Goal: Task Accomplishment & Management: Use online tool/utility

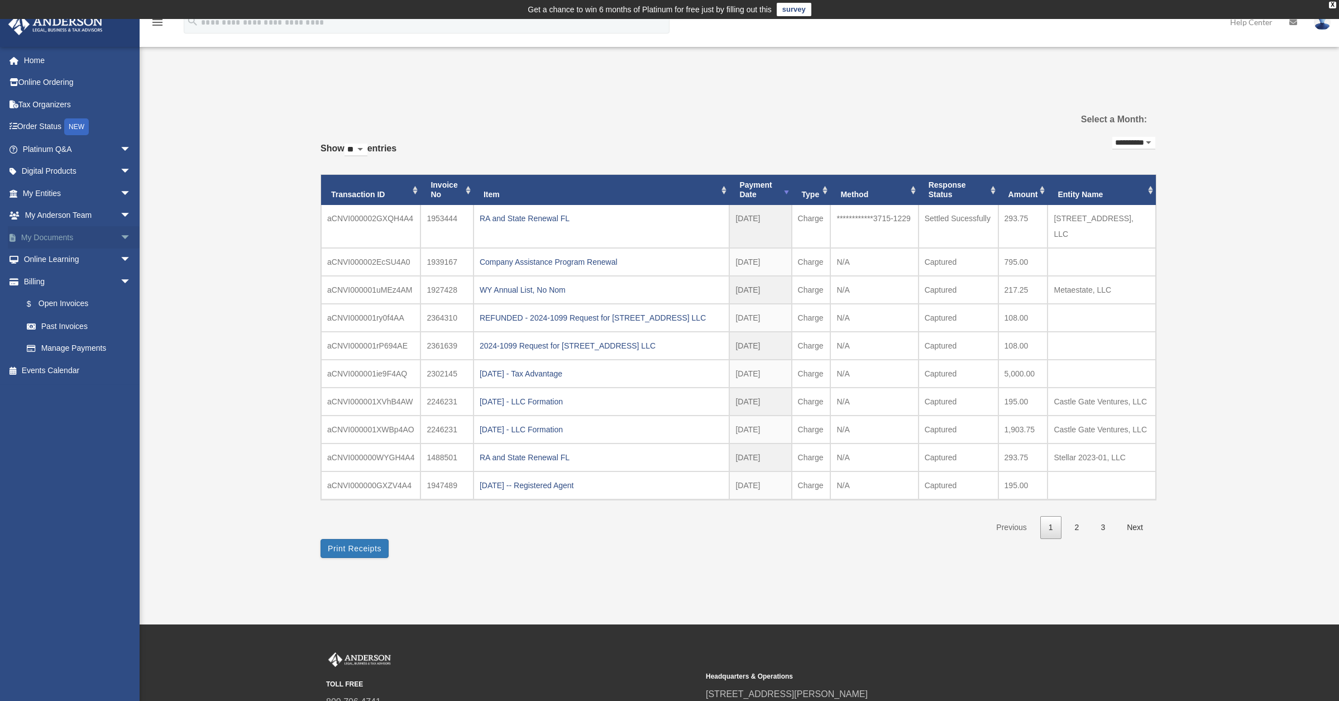
click at [48, 240] on link "My Documents arrow_drop_down" at bounding box center [78, 237] width 140 height 22
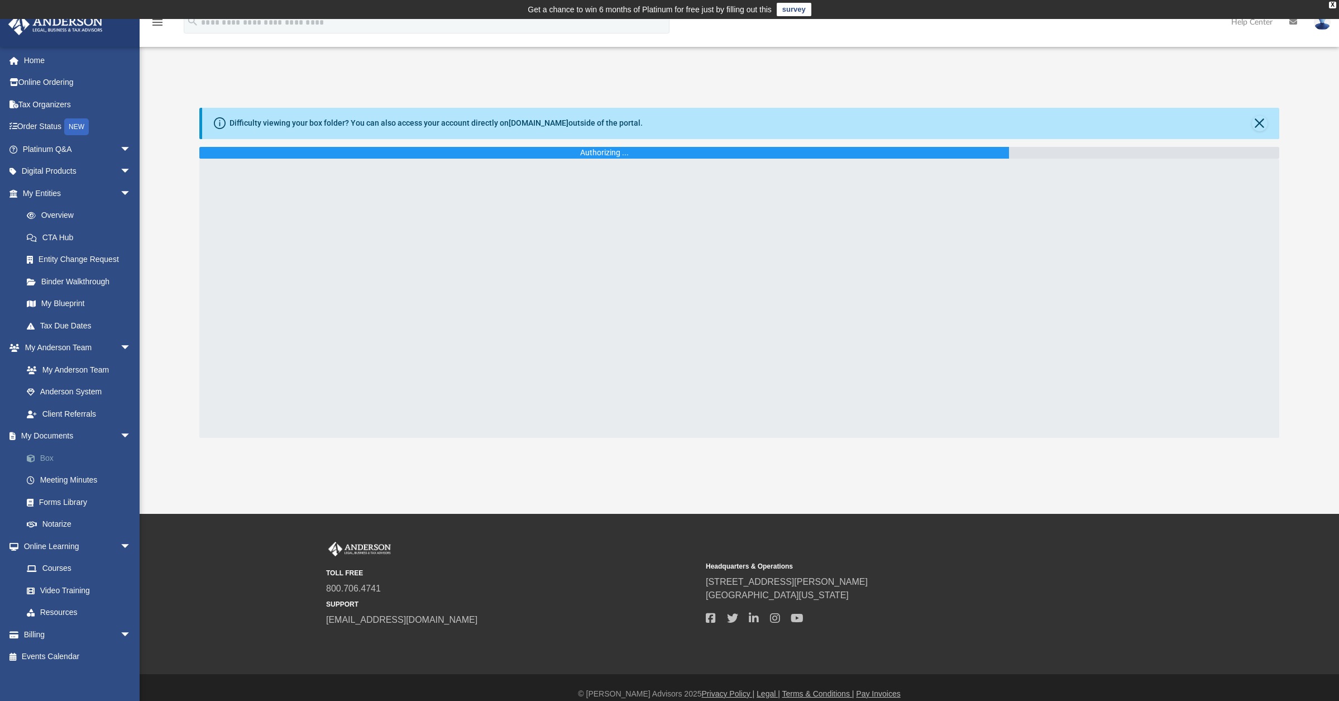
scroll to position [12, 0]
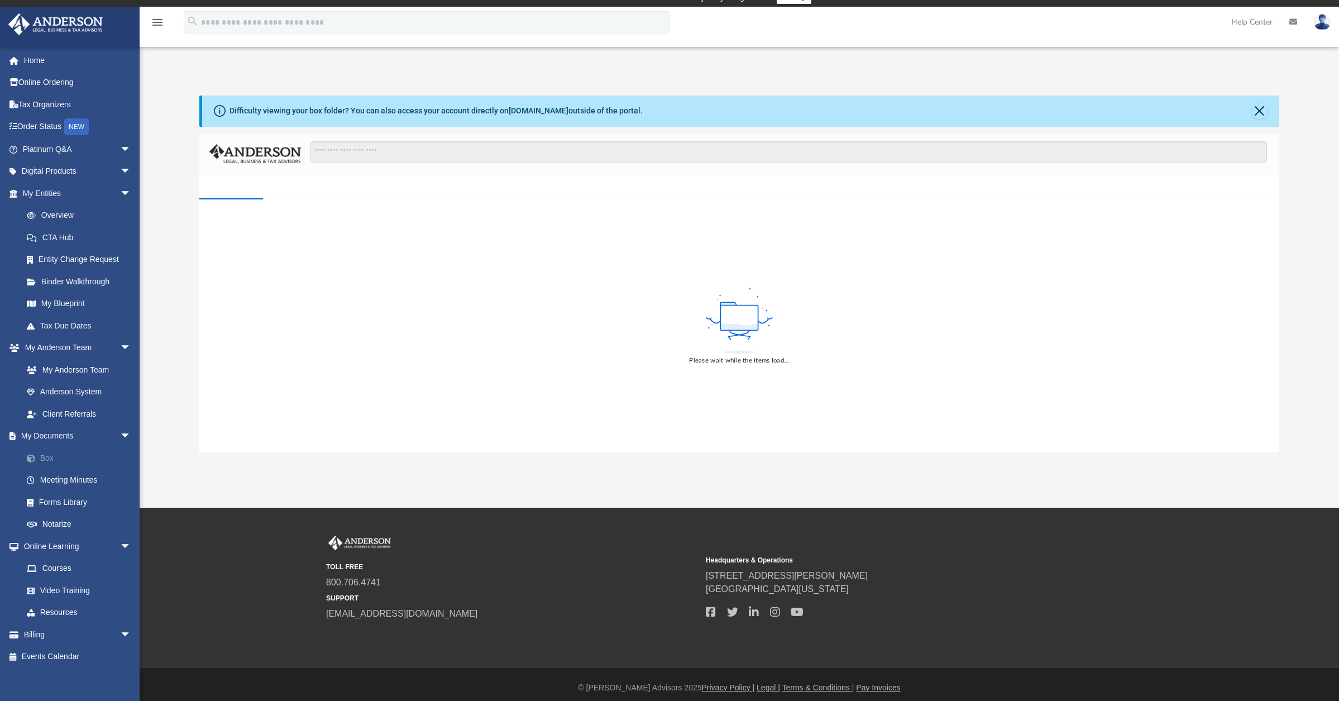
click at [60, 454] on link "Box" at bounding box center [82, 458] width 132 height 22
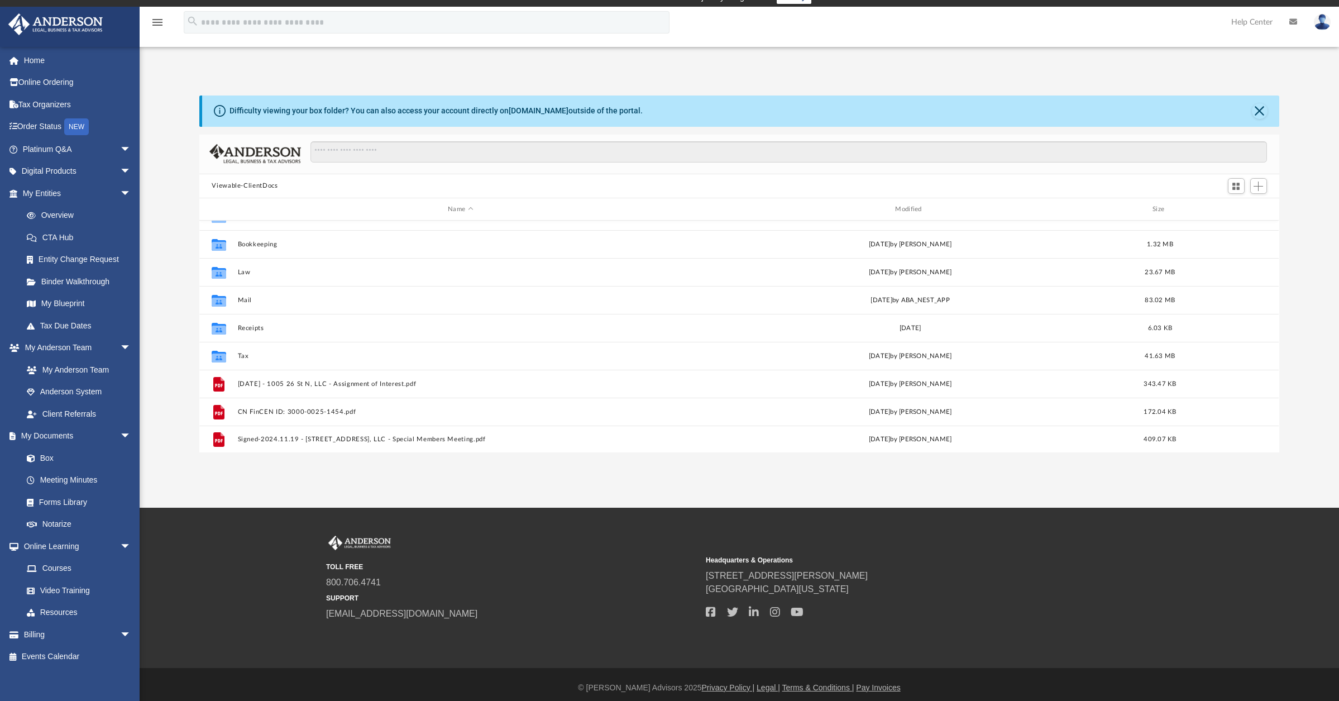
scroll to position [20, 0]
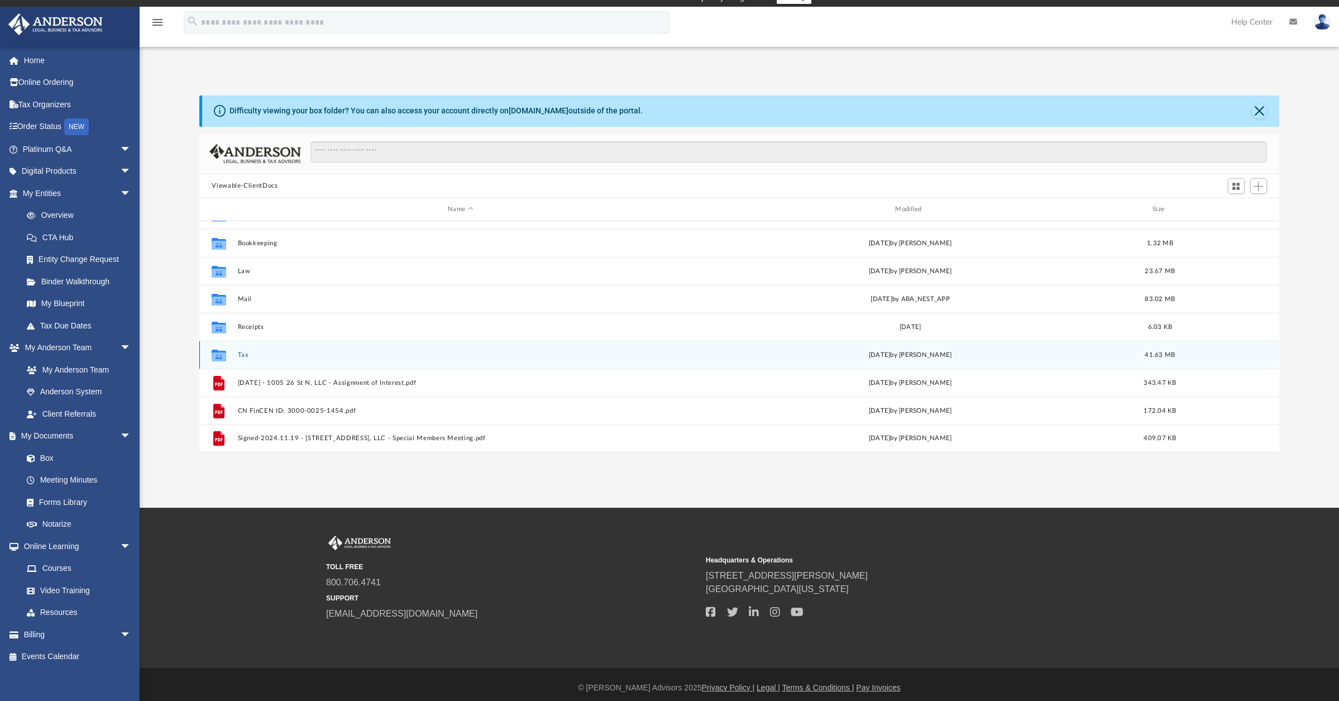
click at [236, 357] on div "Collaborated Folder Tax [DATE] by [PERSON_NAME] 41.63 MB" at bounding box center [739, 355] width 1080 height 28
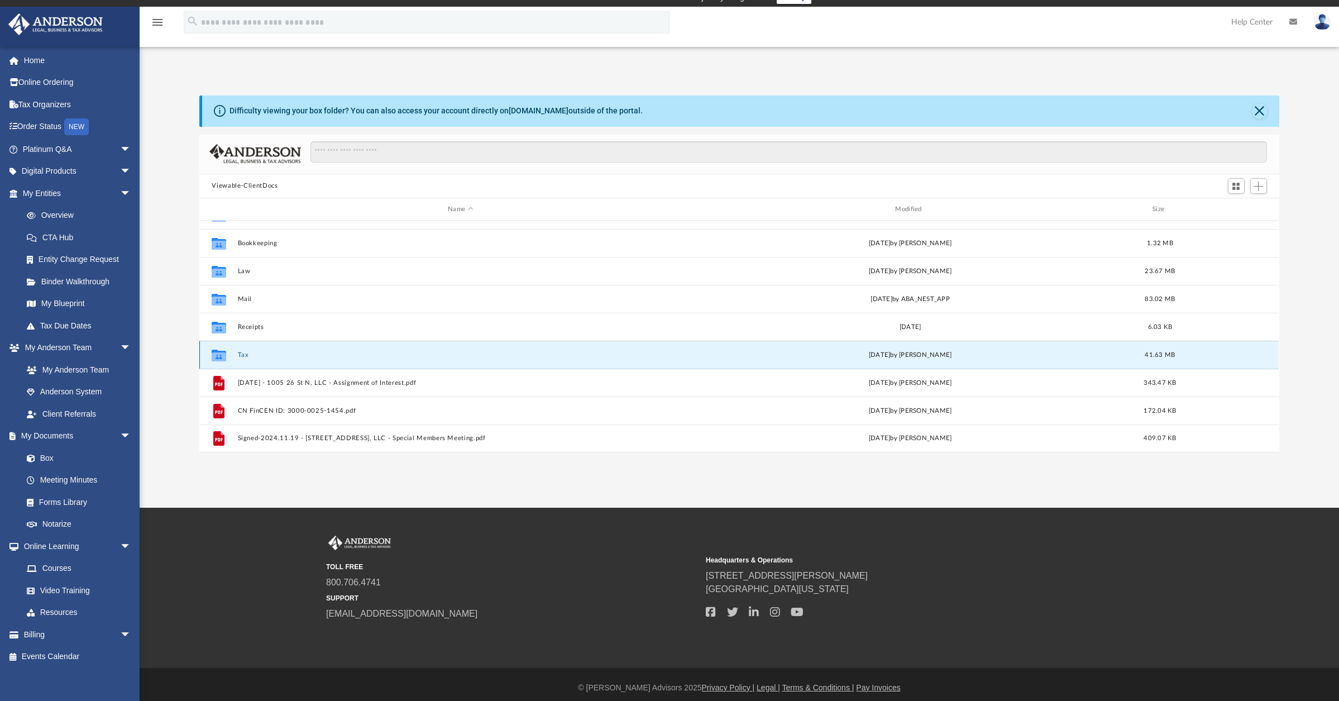
click at [240, 354] on button "Tax" at bounding box center [460, 354] width 445 height 7
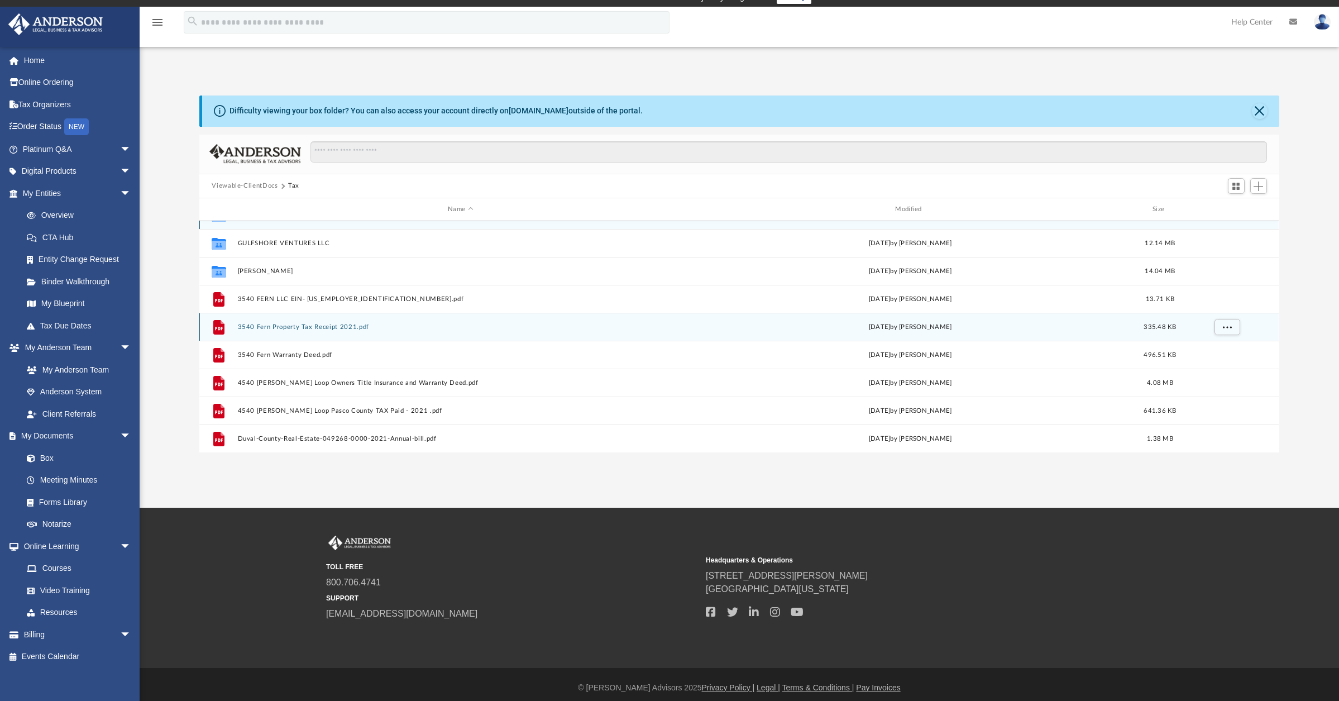
scroll to position [0, 0]
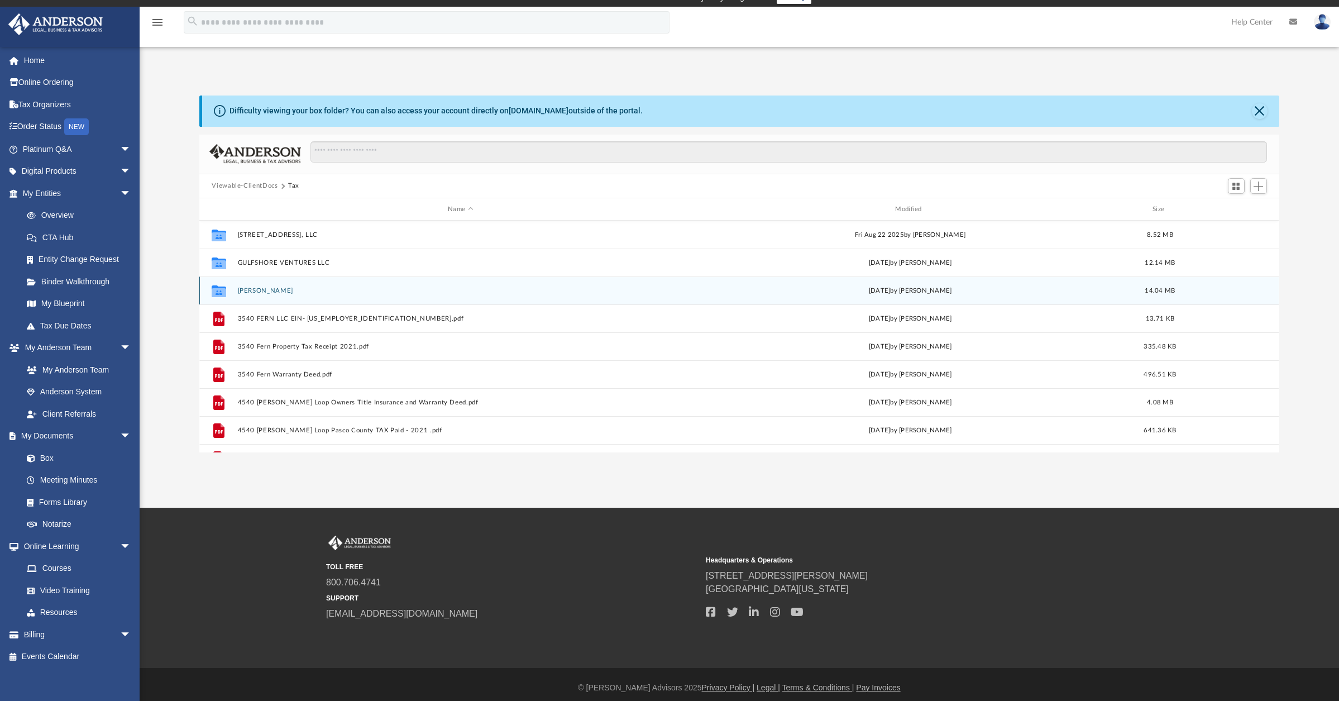
click at [247, 286] on div "Collaborated [PERSON_NAME][DATE] by [PERSON_NAME] 14.04 MB" at bounding box center [739, 290] width 1080 height 28
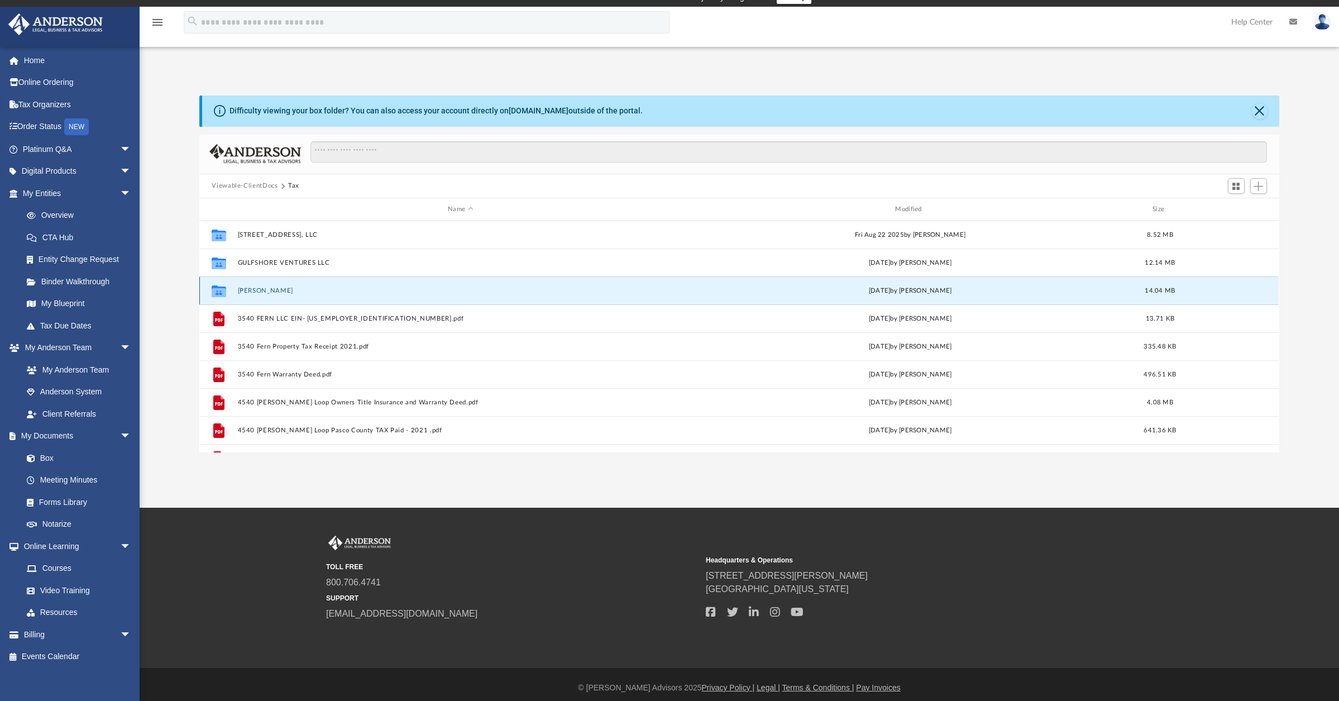
click at [249, 288] on button "[PERSON_NAME]" at bounding box center [460, 290] width 445 height 7
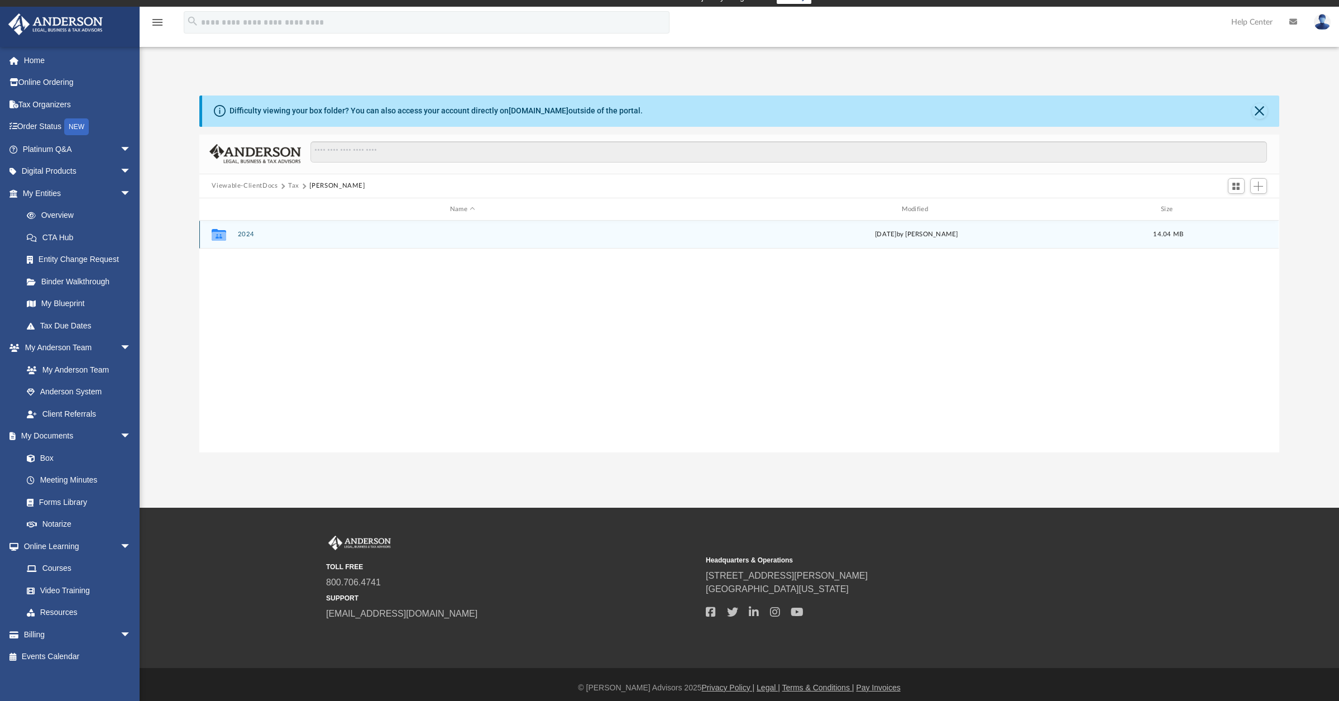
click at [249, 240] on div "Collaborated Folder 2024 Mon Aug 25 2025 by Cindy Ng 14.04 MB" at bounding box center [739, 235] width 1080 height 28
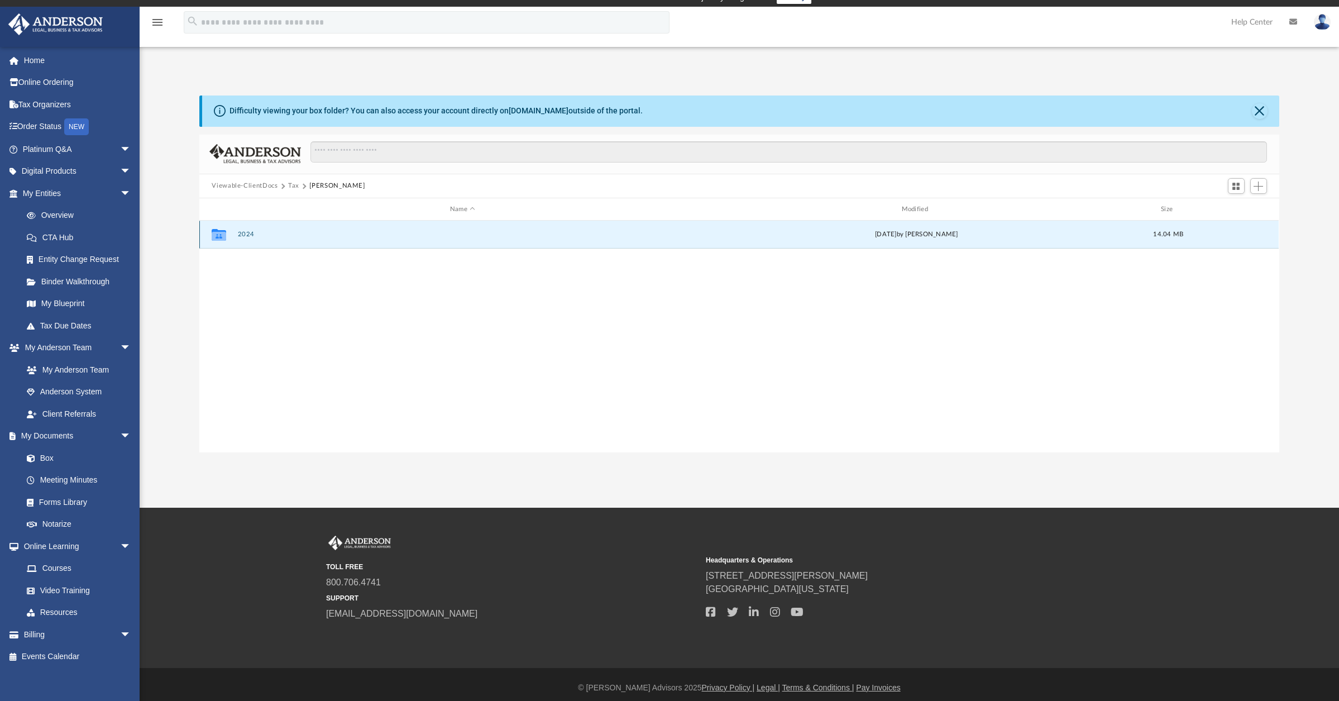
click at [249, 237] on button "2024" at bounding box center [463, 234] width 450 height 7
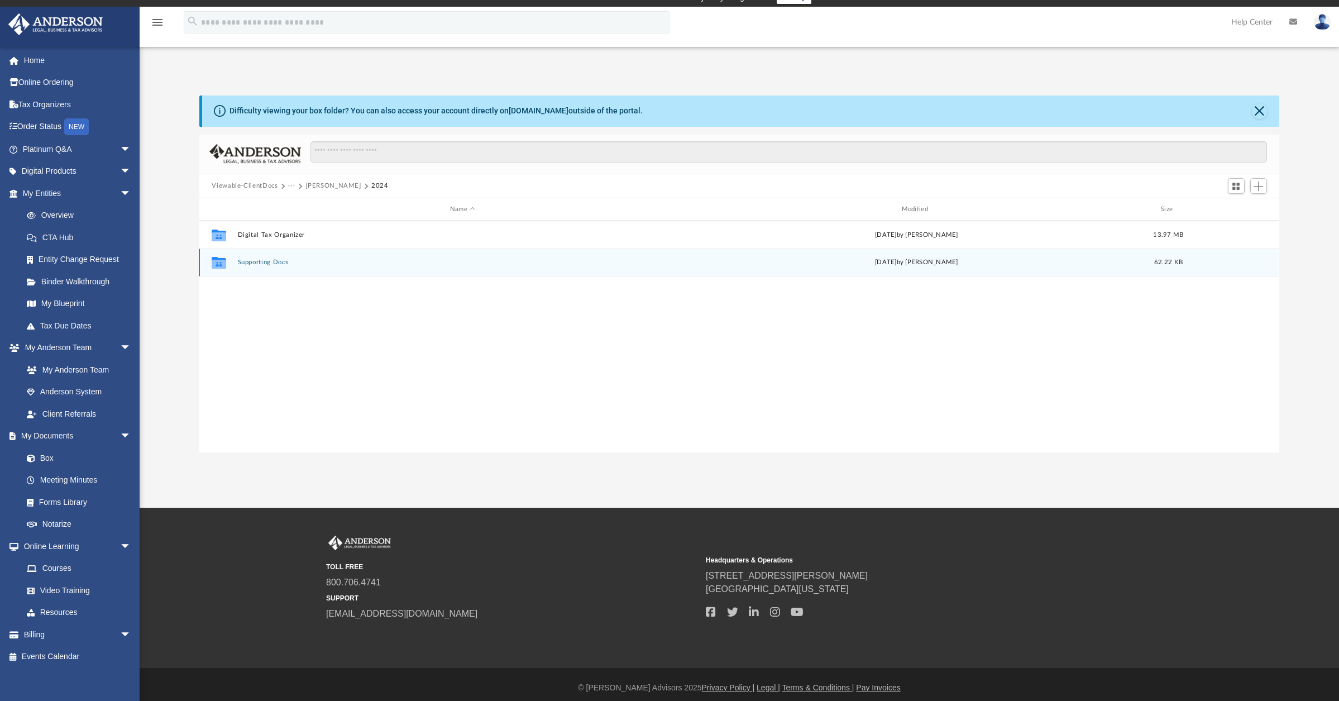
click at [251, 263] on button "Supporting Docs" at bounding box center [463, 262] width 450 height 7
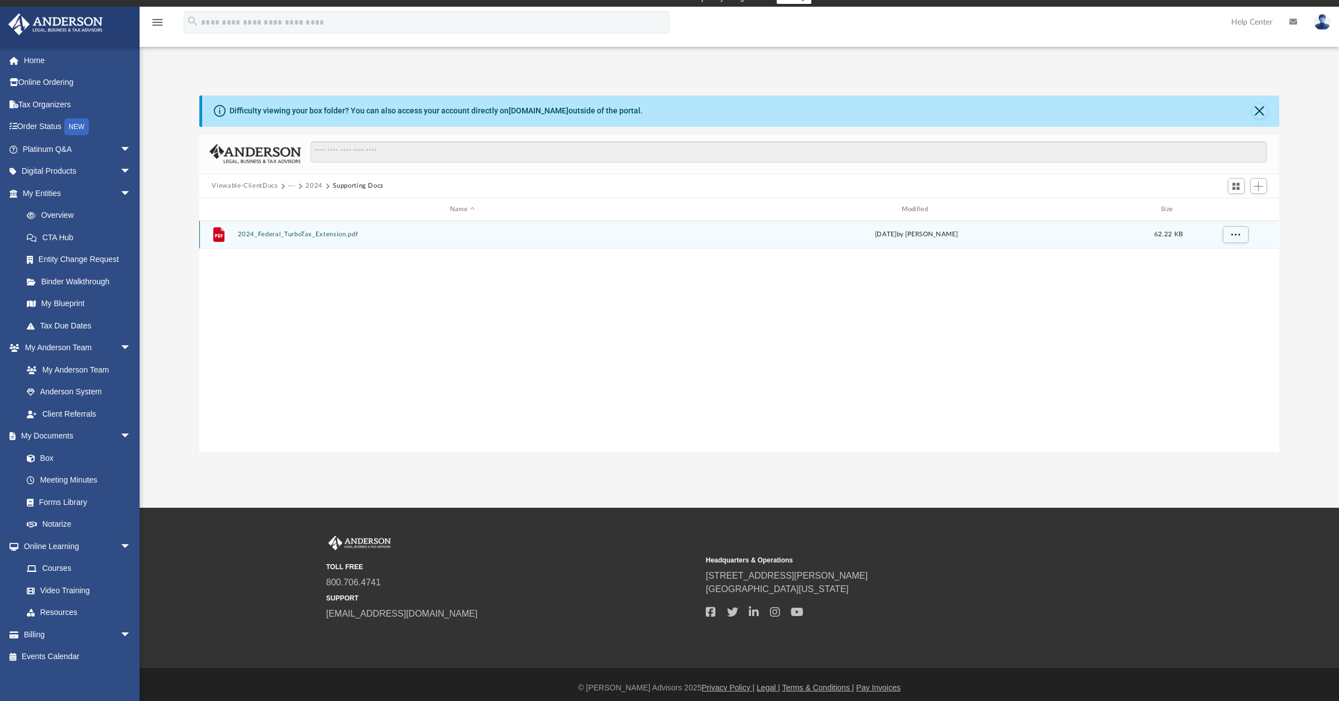
click at [260, 237] on button "2024_Federal_TurboTax_Extension.pdf" at bounding box center [463, 234] width 450 height 7
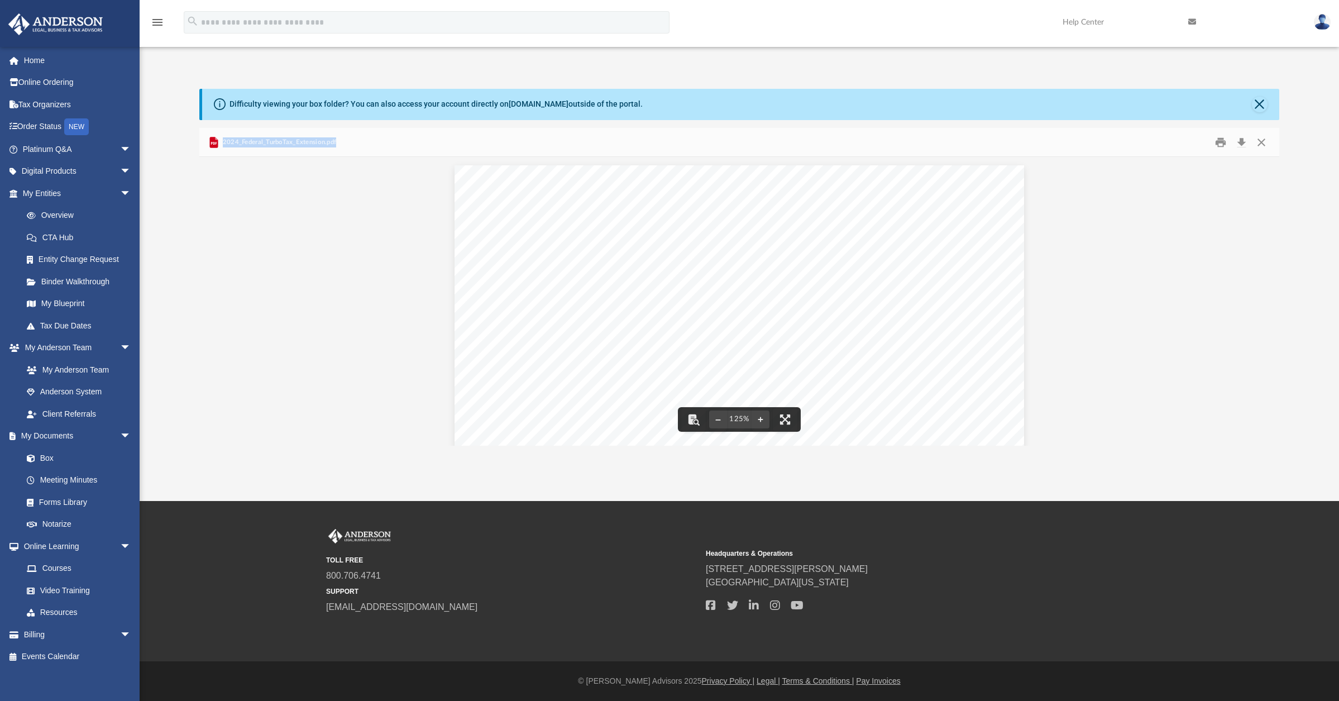
drag, startPoint x: 345, startPoint y: 141, endPoint x: 212, endPoint y: 150, distance: 132.6
click at [212, 150] on div "2024_Federal_TurboTax_Extension.pdf" at bounding box center [739, 143] width 1080 height 30
copy span "2024_Federal_TurboTax_Extension.pdf"
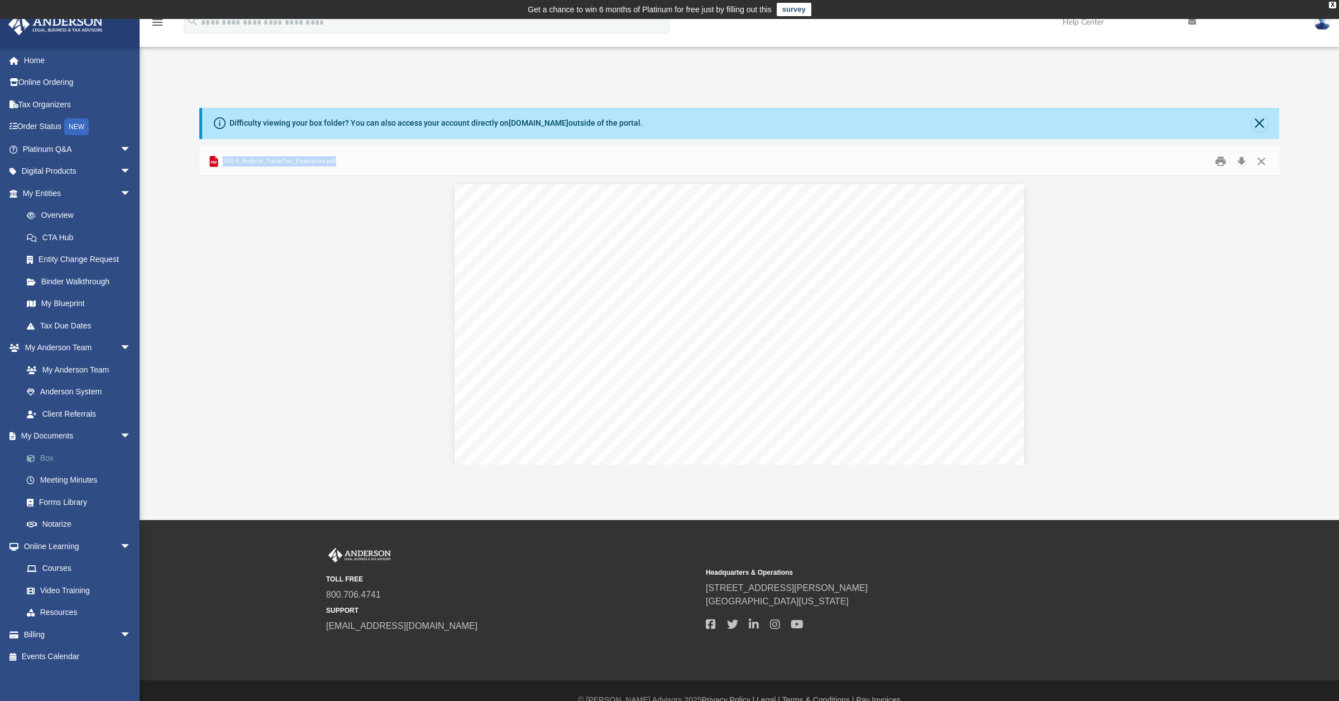
click at [44, 456] on link "Box" at bounding box center [82, 458] width 132 height 22
click at [1258, 161] on button "Close" at bounding box center [1262, 160] width 20 height 17
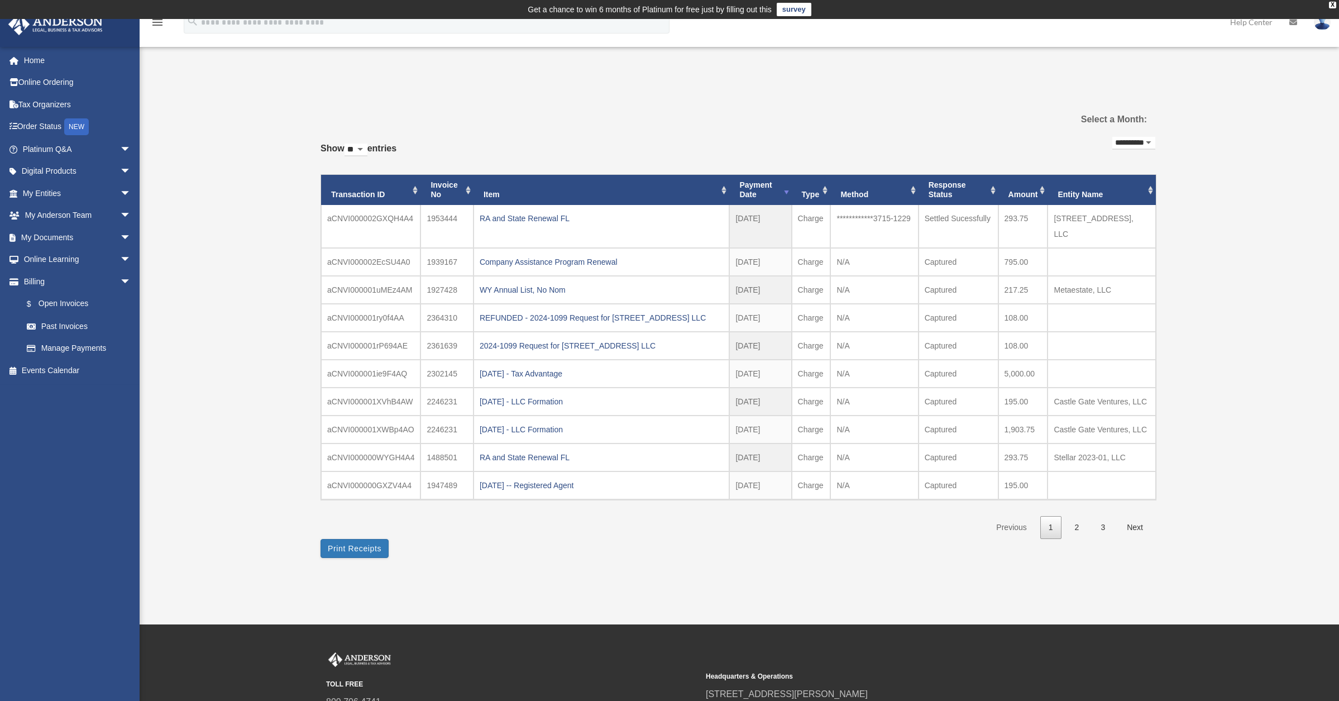
click at [187, 194] on div "Past Invoices cindyng27@yahoo.com Sign Out cindyng27@yahoo.com Home Online Orde…" at bounding box center [669, 322] width 1339 height 499
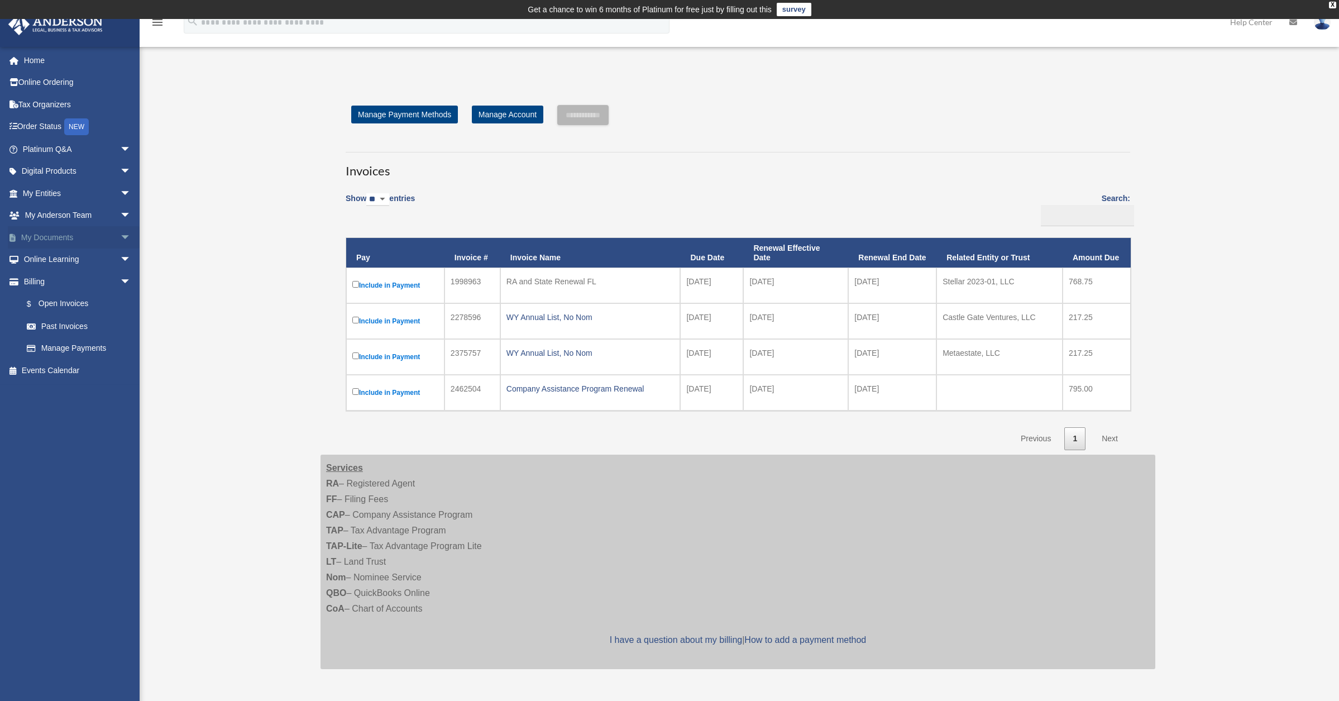
click at [120, 232] on span "arrow_drop_down" at bounding box center [131, 237] width 22 height 23
click at [56, 258] on link "Box" at bounding box center [82, 260] width 132 height 22
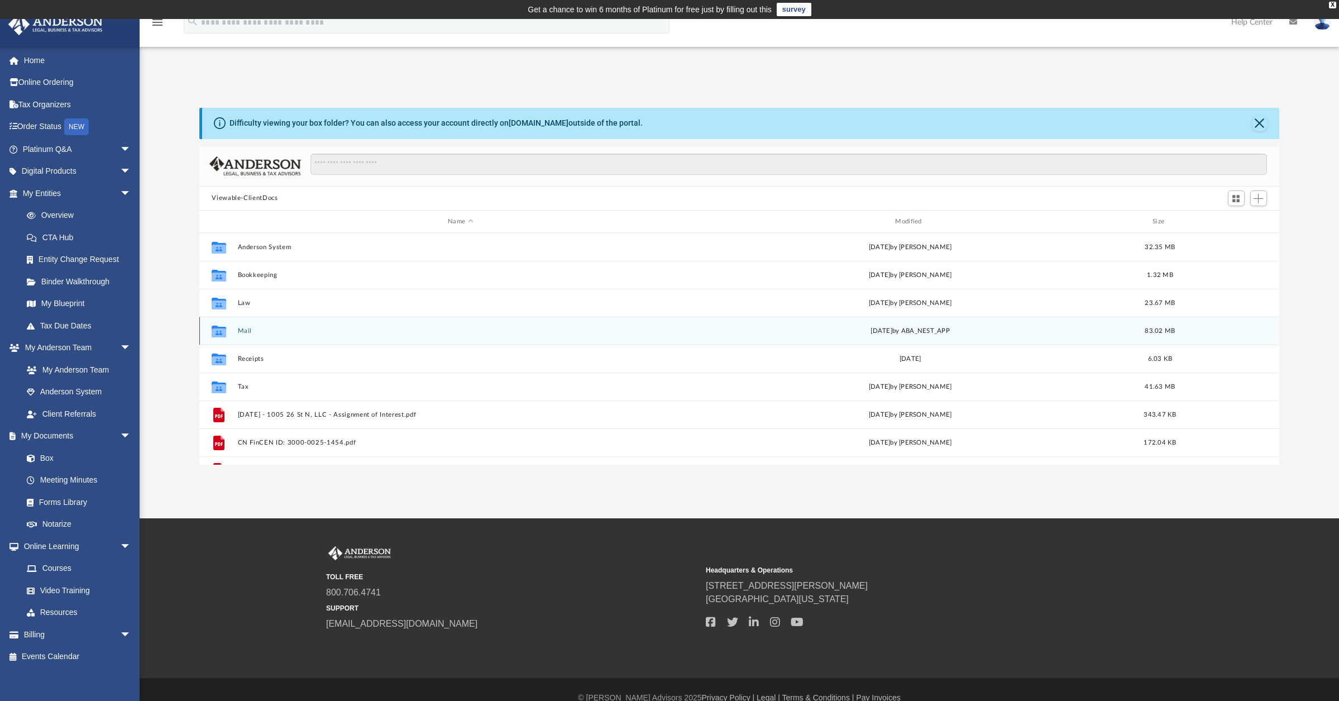
scroll to position [246, 1071]
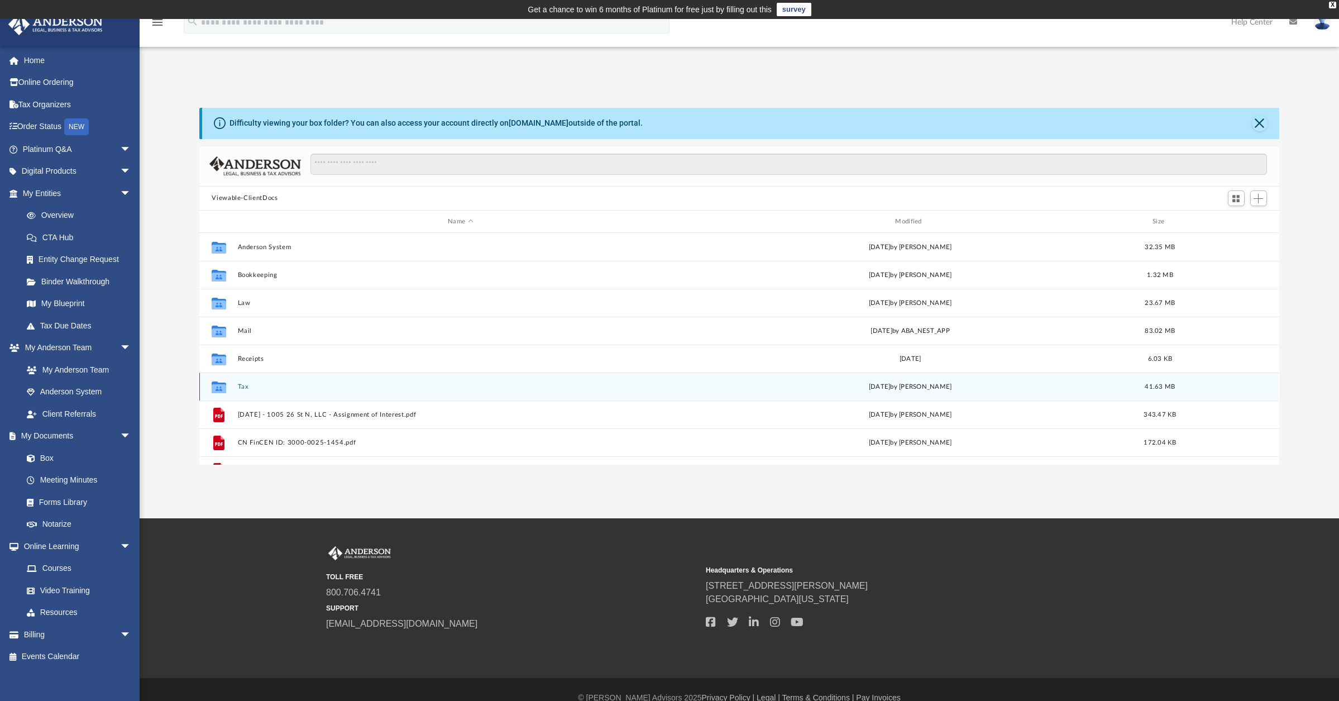
click at [239, 387] on button "Tax" at bounding box center [460, 386] width 445 height 7
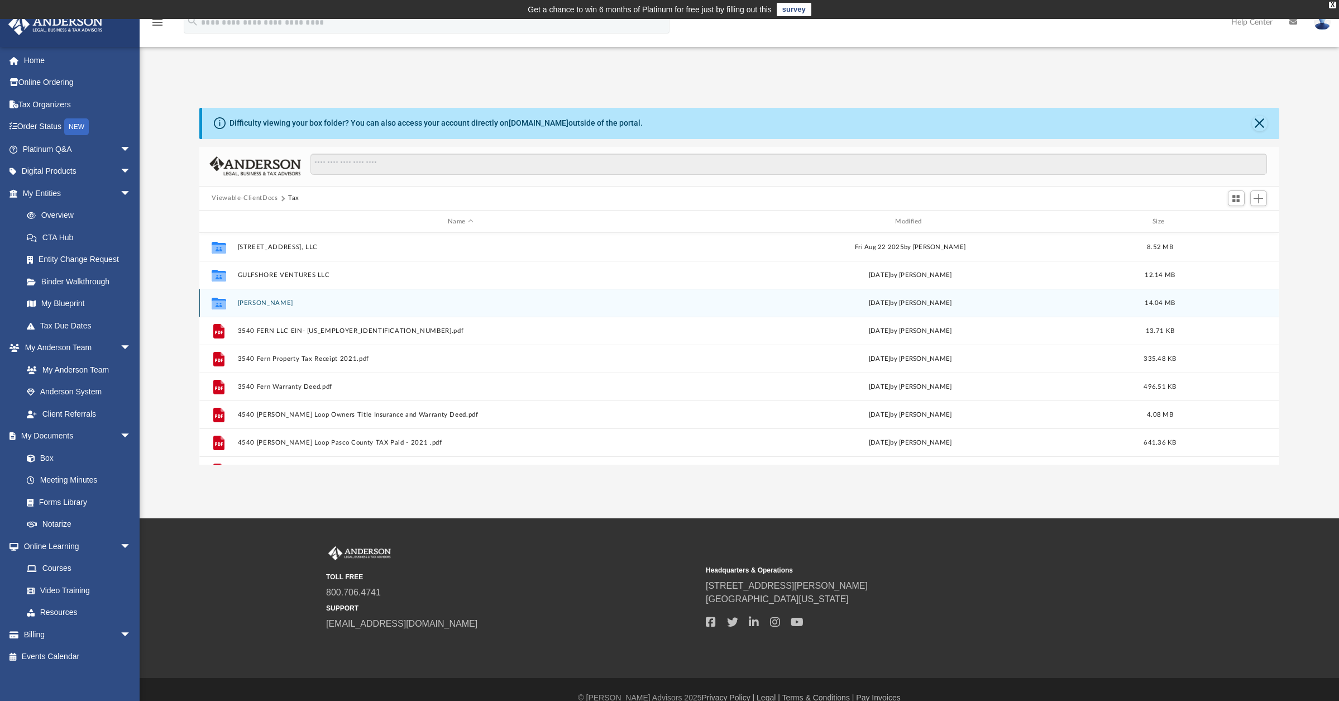
click at [263, 304] on button "[PERSON_NAME]" at bounding box center [460, 302] width 445 height 7
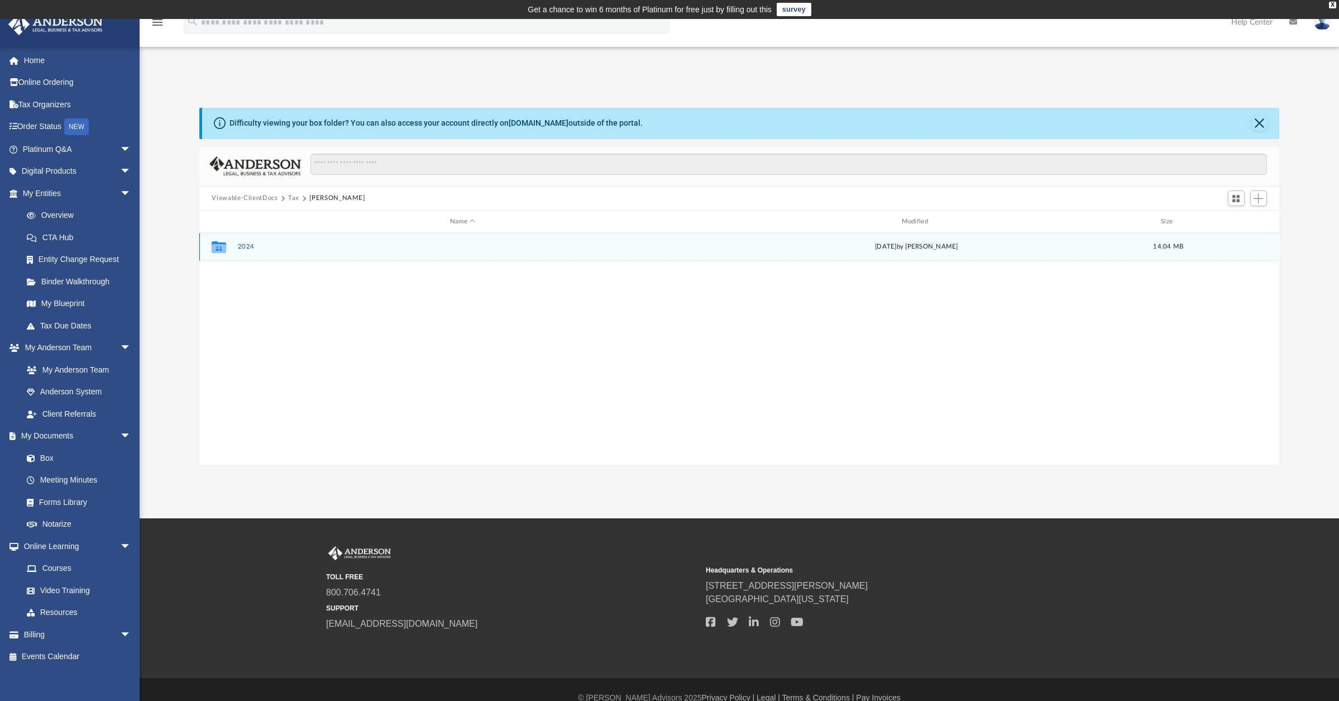
click at [242, 248] on button "2024" at bounding box center [463, 247] width 450 height 7
click at [273, 247] on button "Digital Tax Organizer" at bounding box center [463, 247] width 450 height 7
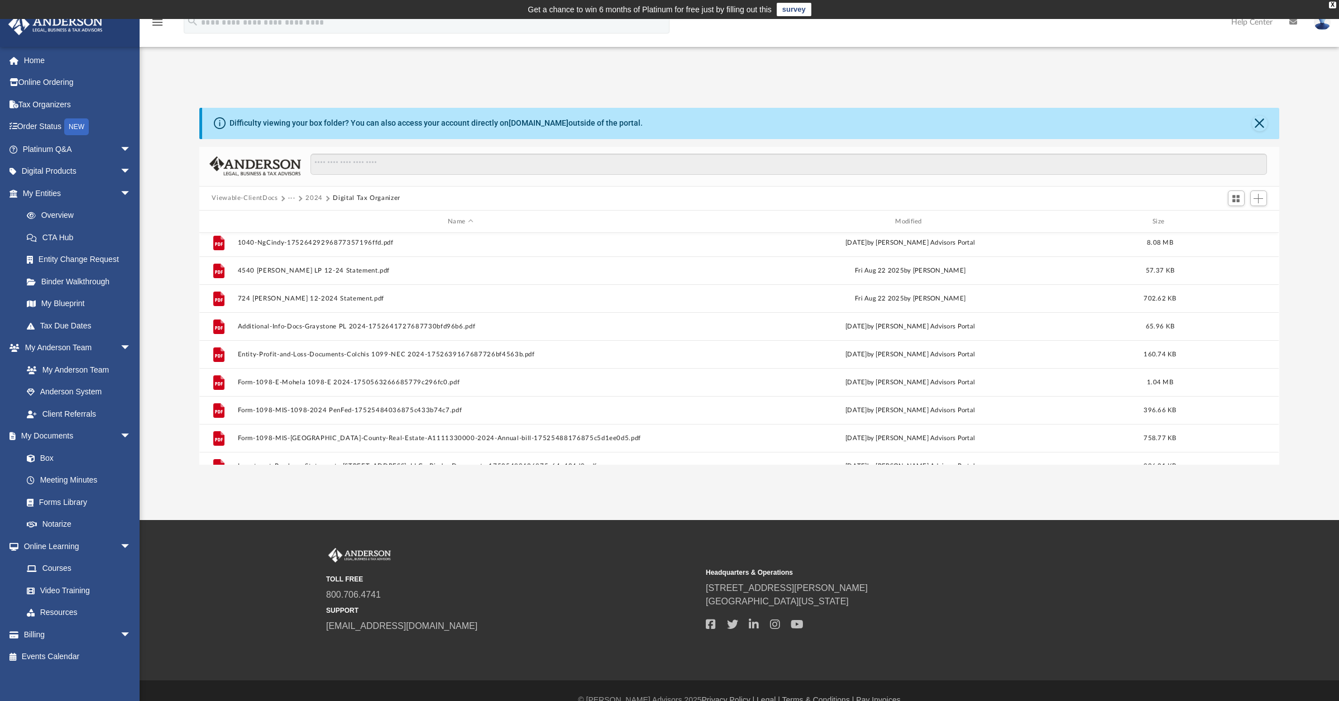
scroll to position [0, 0]
click at [1261, 202] on span "Add" at bounding box center [1258, 198] width 9 height 9
click at [1299, 126] on div "Difficulty viewing your box folder? You can also access your account directly o…" at bounding box center [740, 286] width 1200 height 357
click at [1318, 197] on div "Difficulty viewing your box folder? You can also access your account directly o…" at bounding box center [740, 286] width 1200 height 357
click at [1253, 203] on button "Add" at bounding box center [1259, 198] width 17 height 16
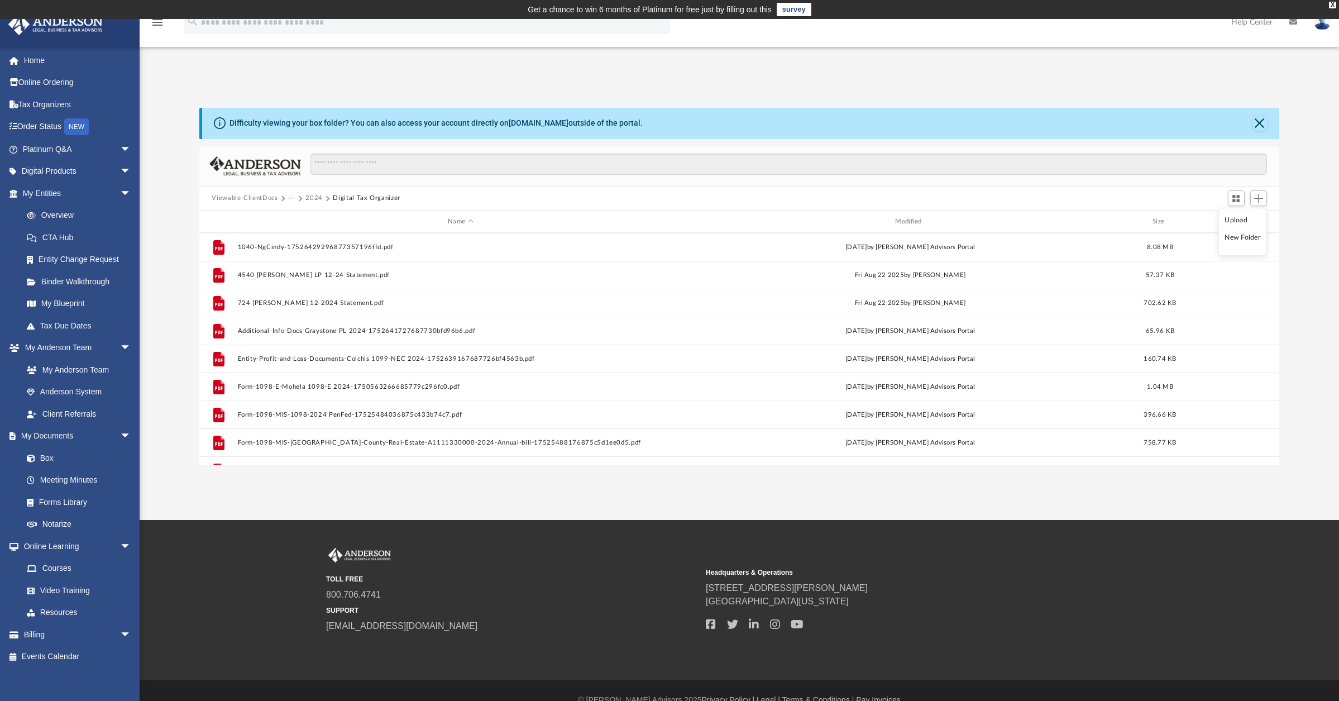
click at [1234, 218] on li "Upload" at bounding box center [1243, 220] width 36 height 12
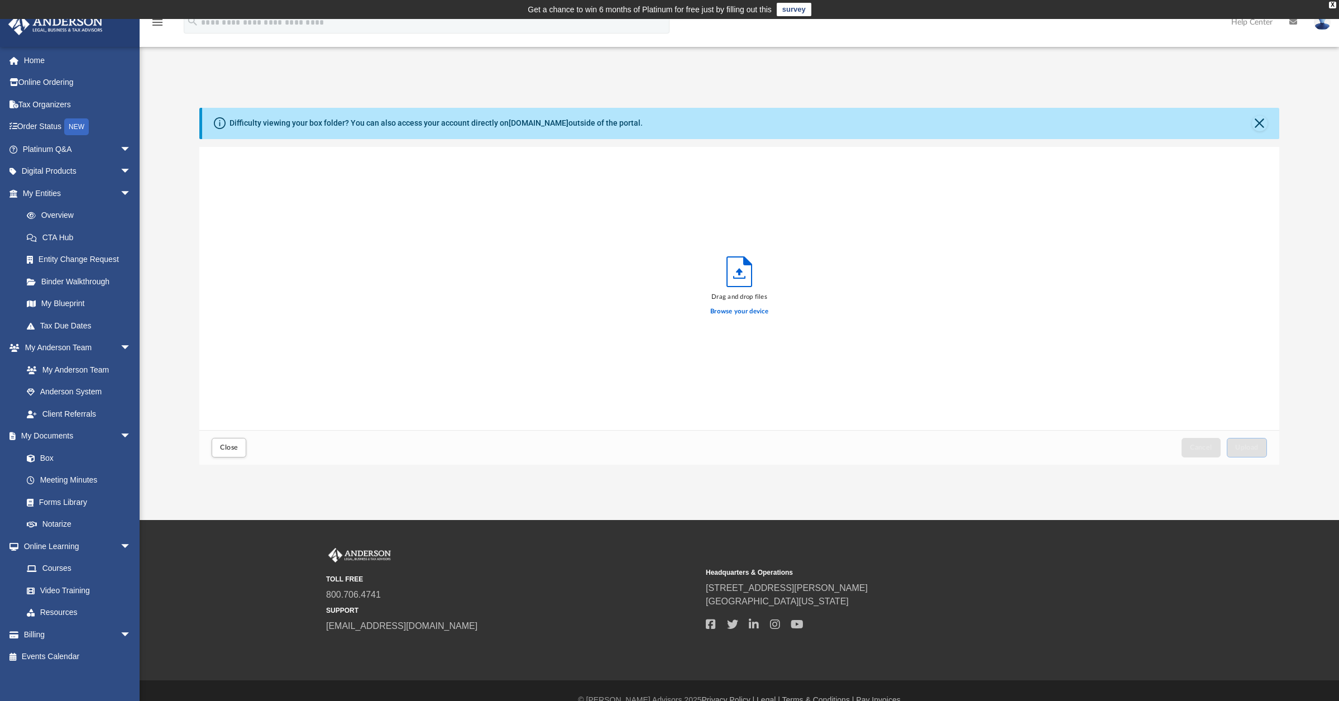
scroll to position [9, 9]
click at [732, 311] on label "Browse your device" at bounding box center [740, 312] width 58 height 10
click at [0, 0] on input "Browse your device" at bounding box center [0, 0] width 0 height 0
click at [1261, 448] on button "Upload" at bounding box center [1247, 448] width 40 height 20
click at [759, 310] on label "Select More Files" at bounding box center [739, 310] width 51 height 10
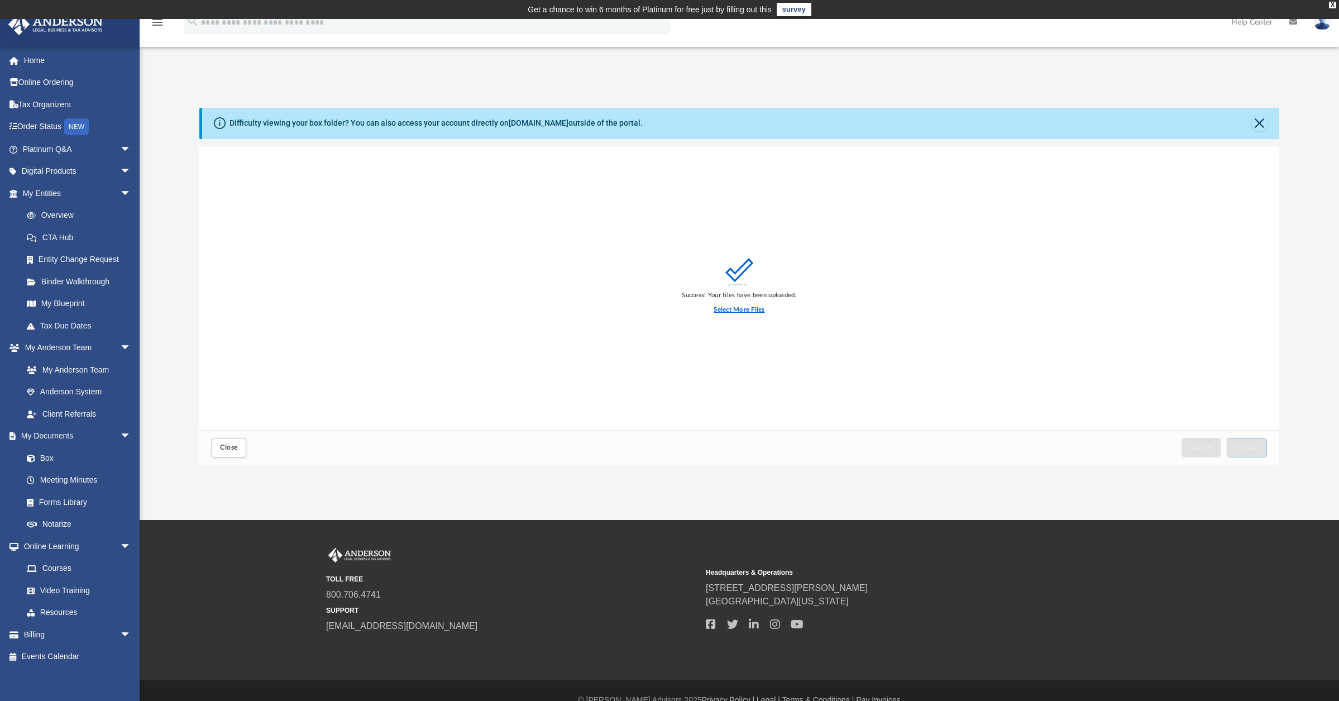
click at [0, 0] on input "Select More Files" at bounding box center [0, 0] width 0 height 0
click at [1248, 451] on span "Upload" at bounding box center [1247, 447] width 23 height 7
click at [218, 449] on button "Close" at bounding box center [229, 448] width 35 height 20
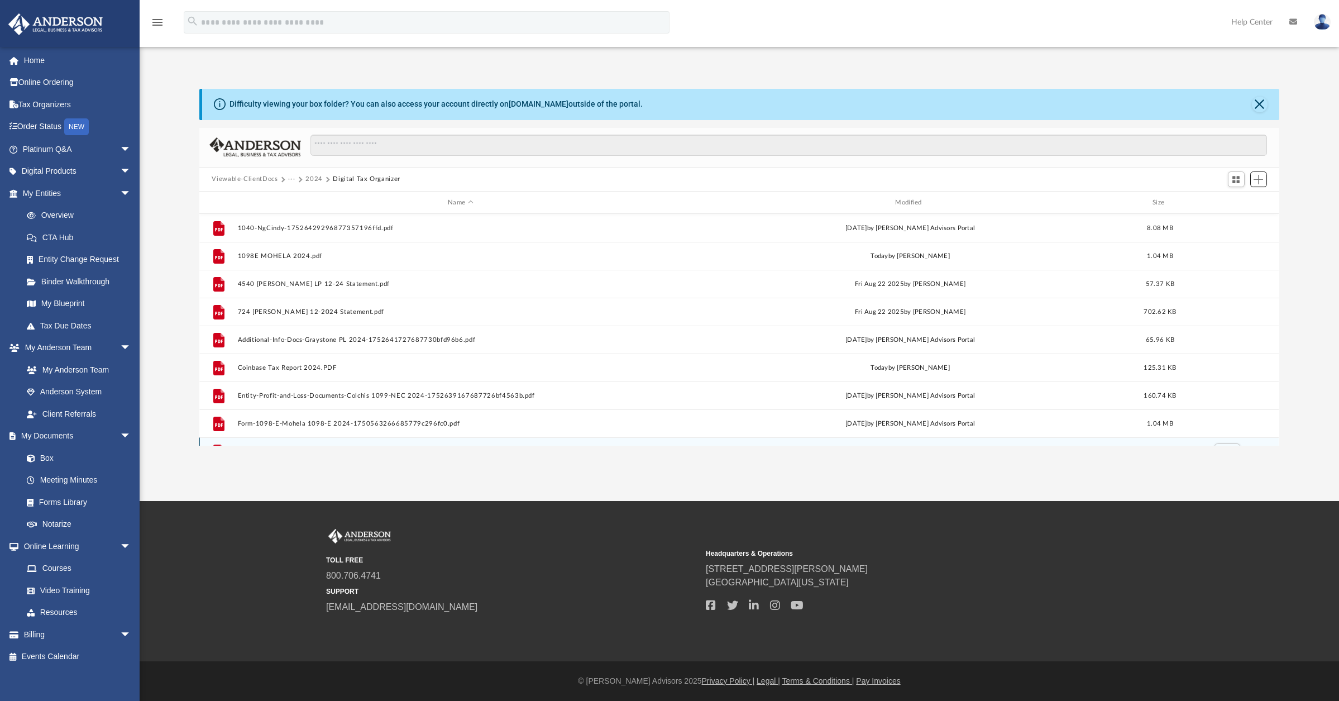
scroll to position [0, 0]
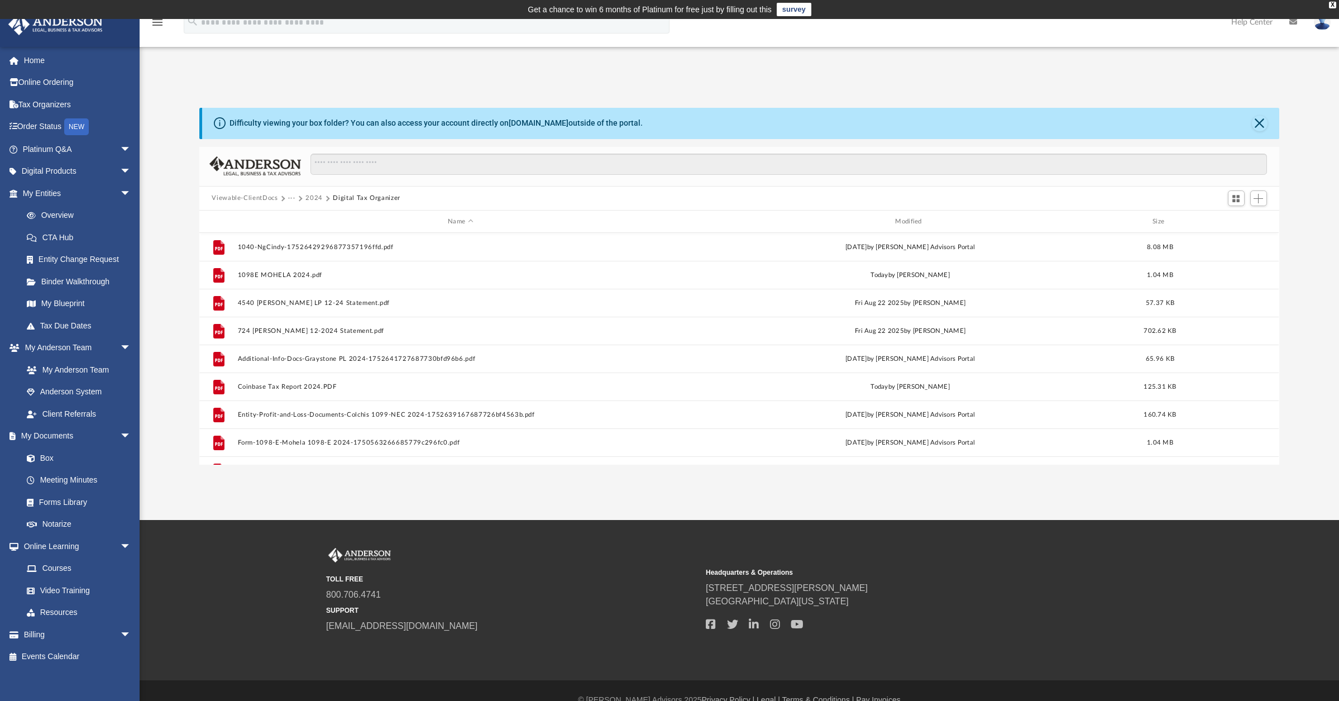
click at [313, 196] on button "2024" at bounding box center [314, 198] width 17 height 10
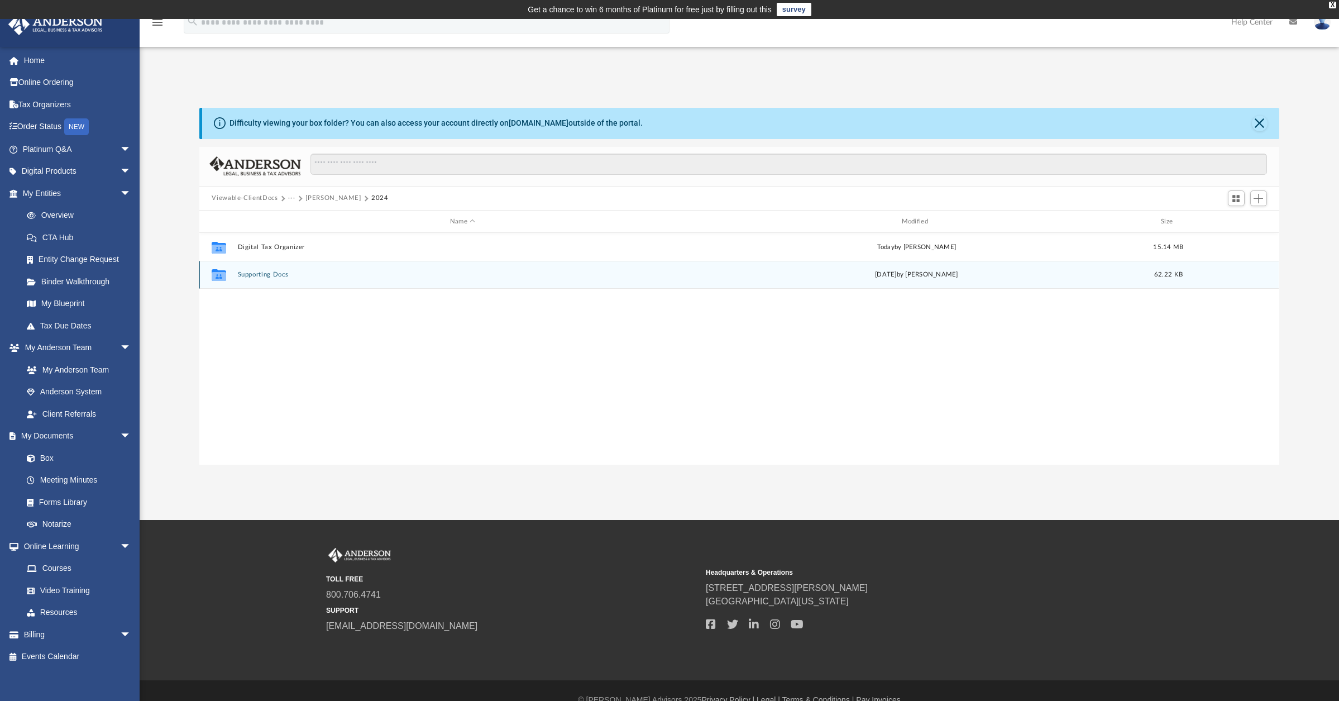
click at [285, 275] on button "Supporting Docs" at bounding box center [463, 274] width 450 height 7
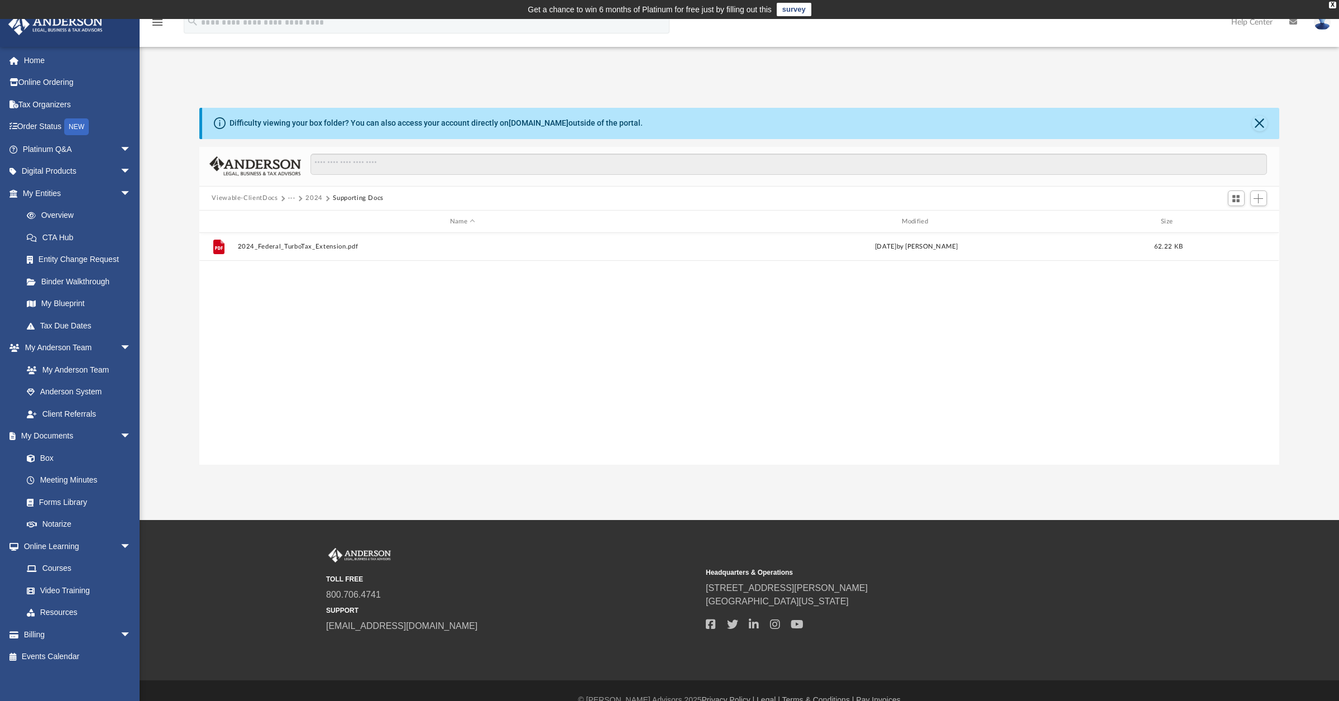
click at [307, 199] on button "2024" at bounding box center [314, 198] width 17 height 10
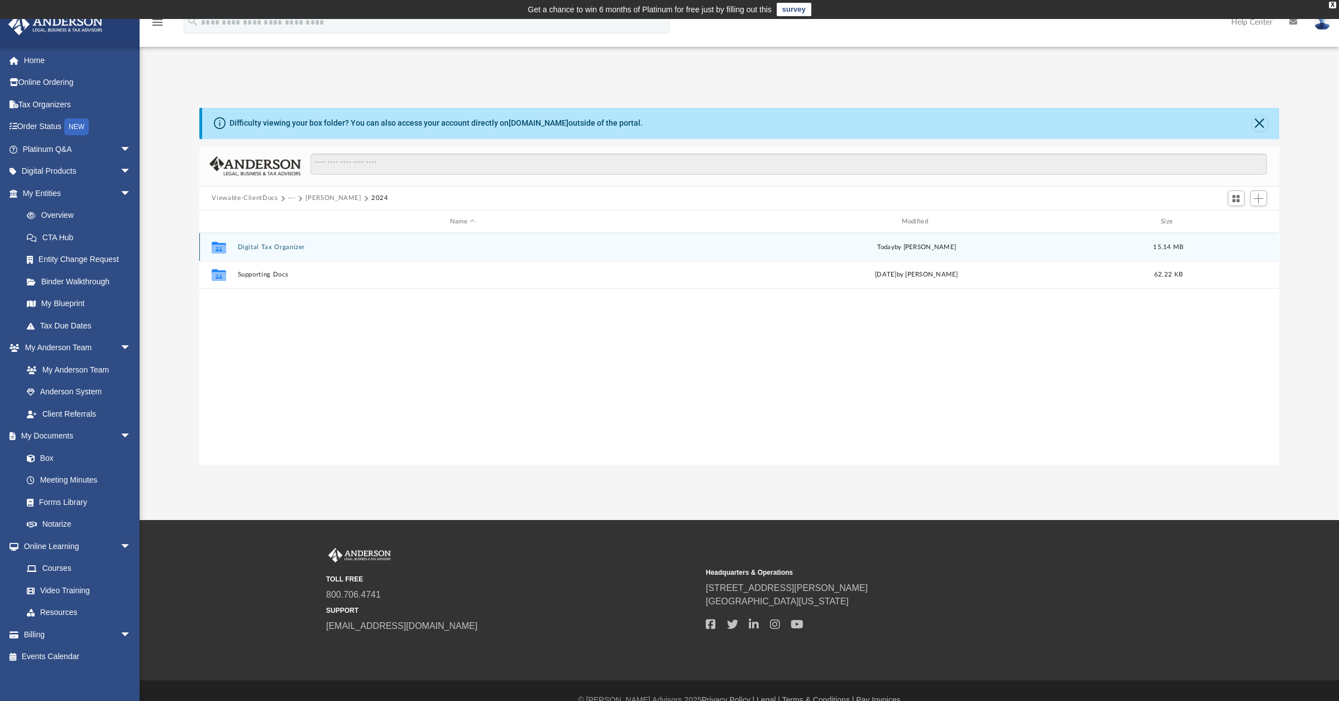
click at [303, 249] on button "Digital Tax Organizer" at bounding box center [463, 247] width 450 height 7
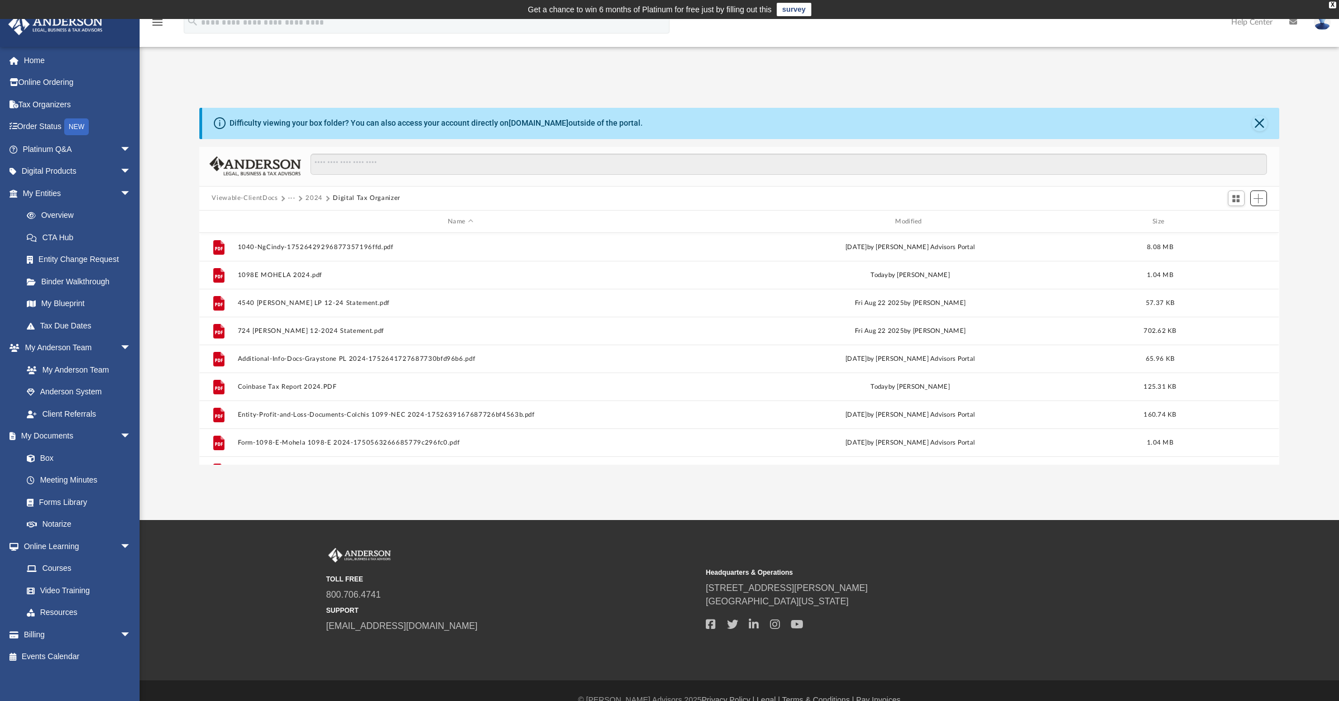
click at [1262, 198] on span "Add" at bounding box center [1258, 198] width 9 height 9
click at [1251, 220] on li "Upload" at bounding box center [1243, 220] width 36 height 12
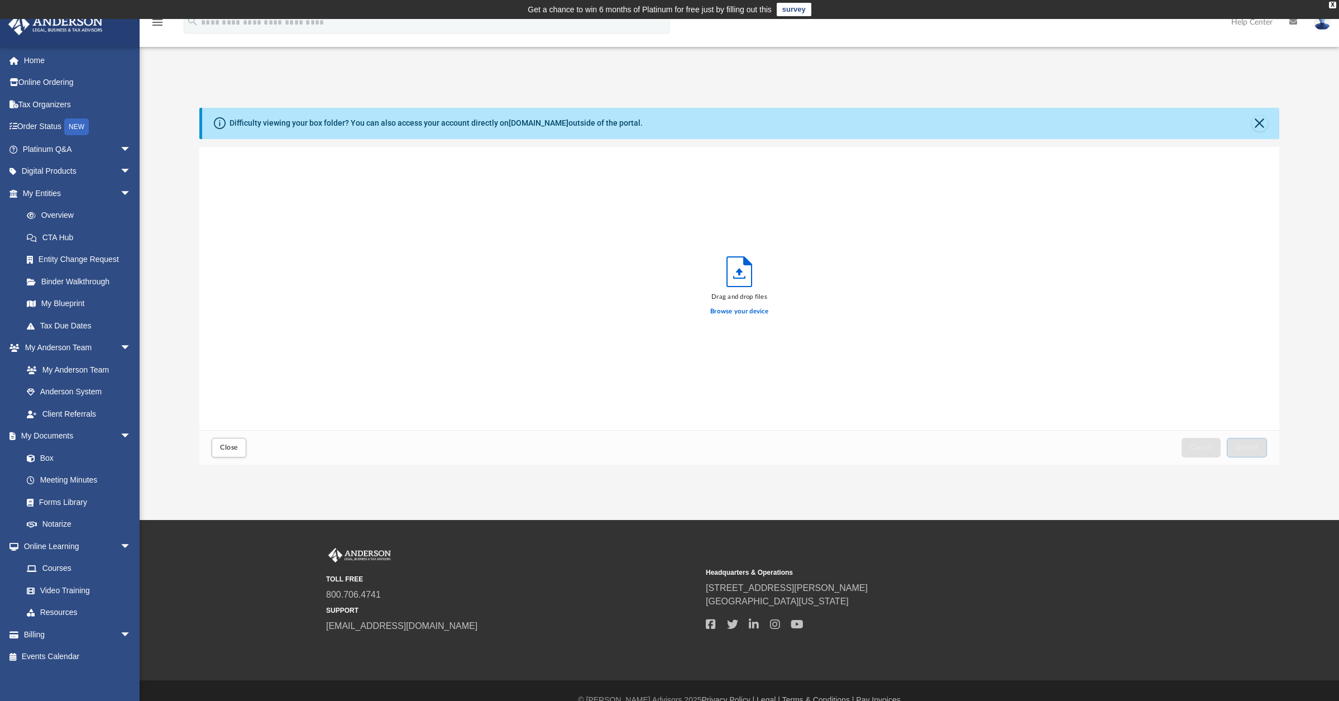
scroll to position [9, 9]
click at [727, 316] on label "Browse your device" at bounding box center [740, 312] width 58 height 10
click at [0, 0] on input "Browse your device" at bounding box center [0, 0] width 0 height 0
click at [1239, 449] on span "Upload" at bounding box center [1247, 447] width 23 height 7
click at [227, 452] on button "Close" at bounding box center [229, 448] width 35 height 20
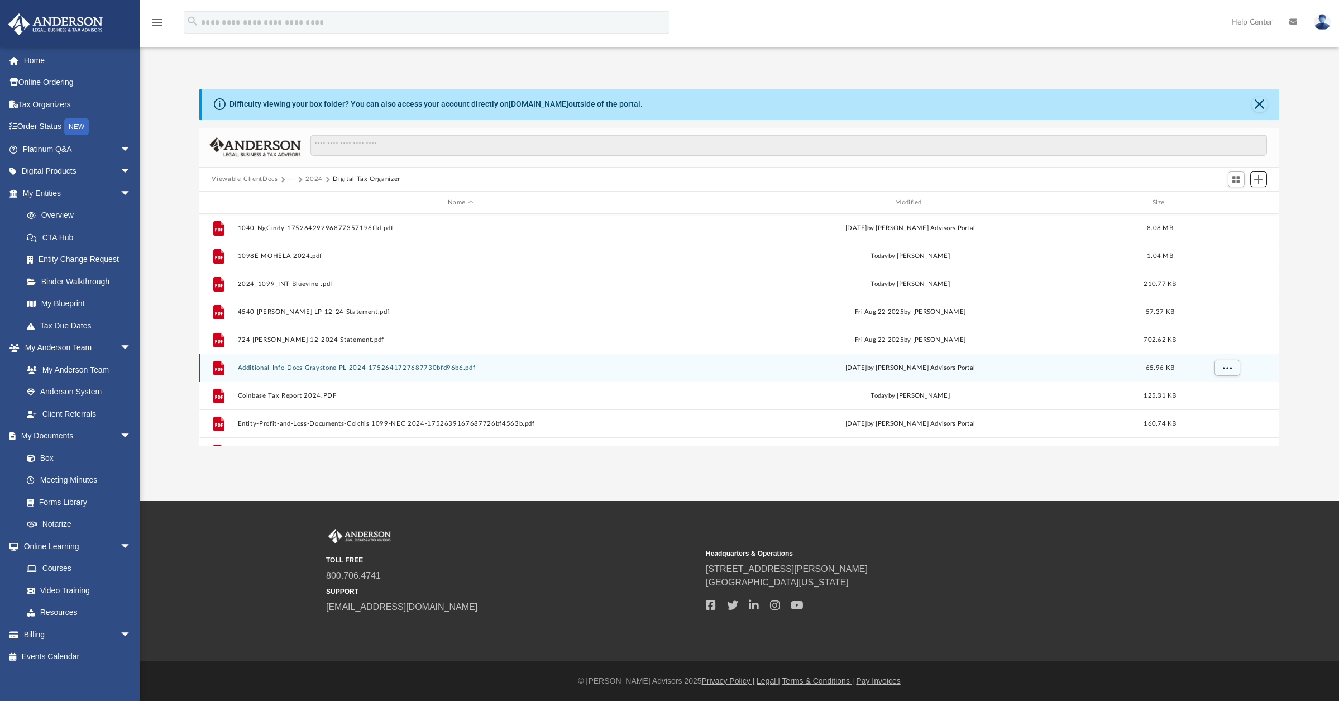
scroll to position [0, 0]
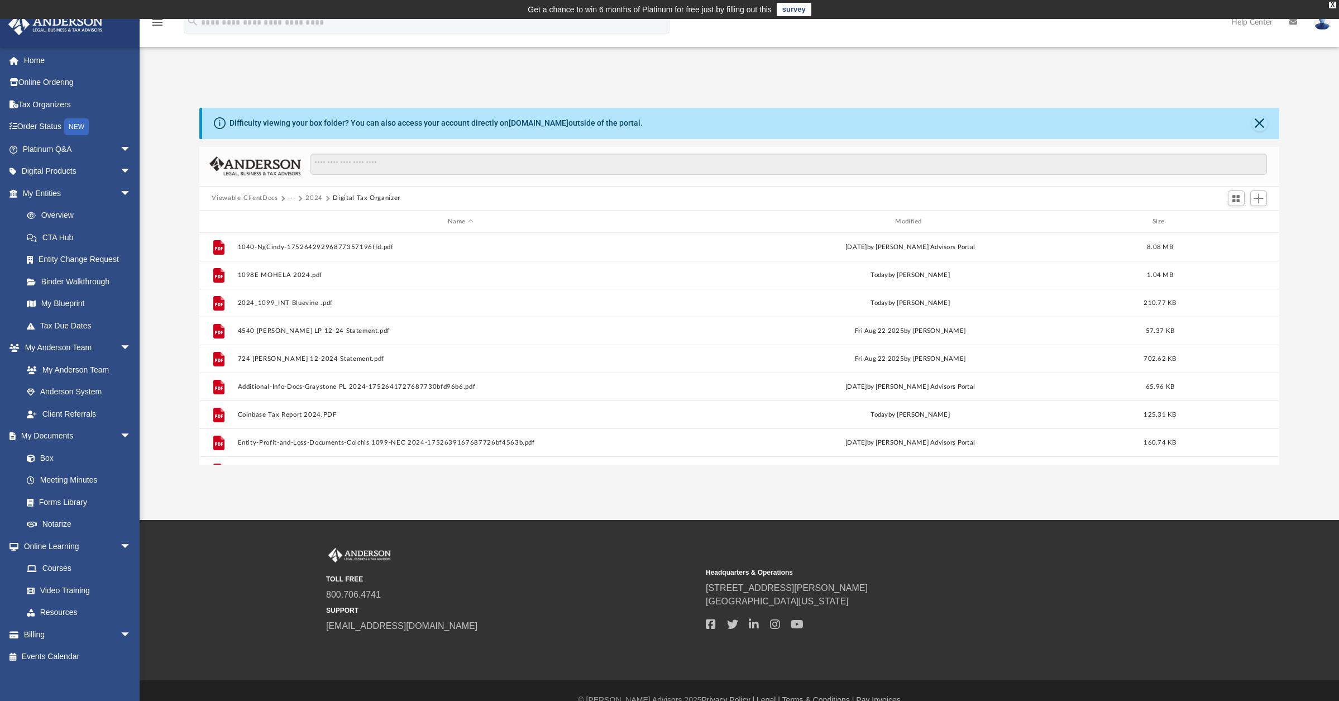
click at [1048, 2] on td "Get a chance to win 6 months of Platinum for free just by filling out this surv…" at bounding box center [669, 9] width 1339 height 19
